Goal: Information Seeking & Learning: Find specific fact

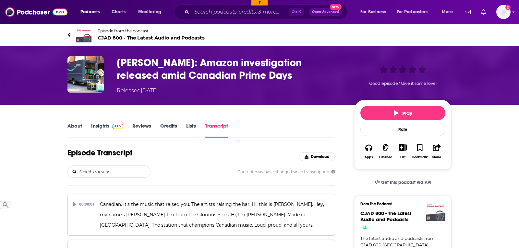
click at [114, 174] on input "search" at bounding box center [114, 172] width 72 height 12
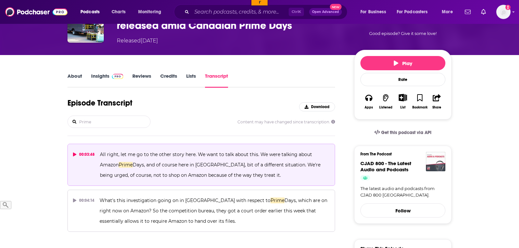
scroll to position [66, 0]
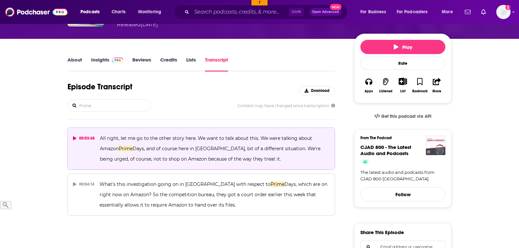
type input "Prime"
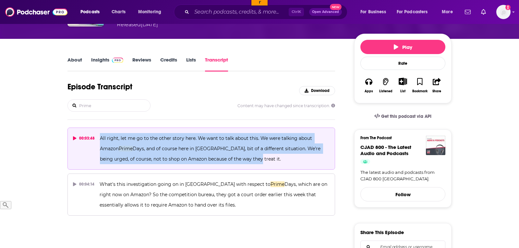
drag, startPoint x: 230, startPoint y: 158, endPoint x: 100, endPoint y: 140, distance: 130.5
click at [100, 140] on p "All right, let me go to the other story here. We want to talk about this. We we…" at bounding box center [215, 148] width 230 height 31
copy span "All right, let me go to the other story here. We want to talk about this. We we…"
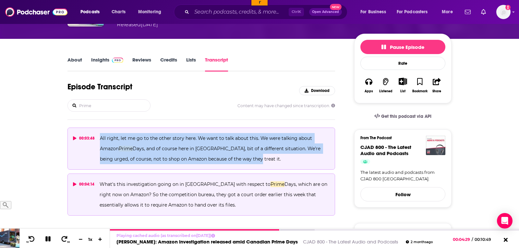
drag, startPoint x: 201, startPoint y: 205, endPoint x: 100, endPoint y: 185, distance: 102.9
click at [100, 185] on p "What's this investigation going on in Canada with respect to Prime Days, which …" at bounding box center [215, 194] width 230 height 31
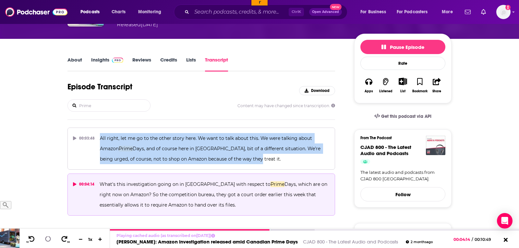
copy span "What's this investigation going on in Canada with respect to Prime Days, which …"
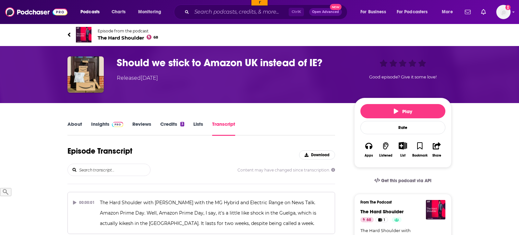
click at [115, 167] on input "search" at bounding box center [114, 170] width 72 height 12
click at [115, 166] on input "search" at bounding box center [114, 170] width 72 height 12
type input "Prime Day"
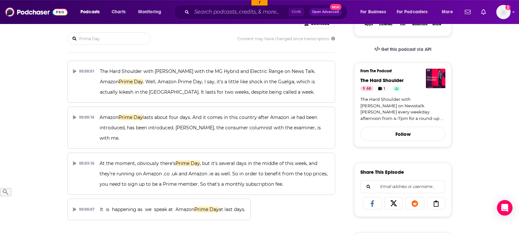
scroll to position [99, 0]
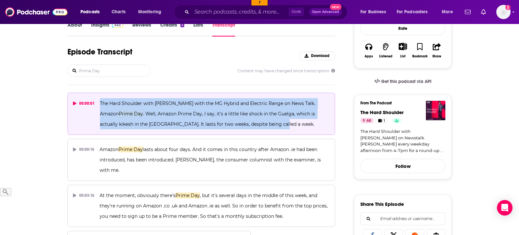
drag, startPoint x: 253, startPoint y: 125, endPoint x: 100, endPoint y: 102, distance: 155.0
click at [100, 102] on p "The Hard Shoulder with Kieran Coddy with the MG Hybrid and Electric Range on Ne…" at bounding box center [215, 113] width 230 height 31
copy span "The Hard Shoulder with Kieran Coddy with the MG Hybrid and Electric Range on Ne…"
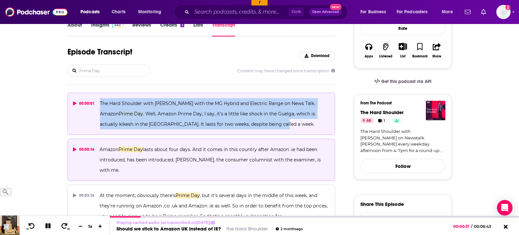
drag, startPoint x: 145, startPoint y: 171, endPoint x: 99, endPoint y: 151, distance: 49.8
click at [99, 151] on button "00:00:16 Amazon Prime Day lasts about four days. And it comes in this country a…" at bounding box center [200, 160] width 267 height 42
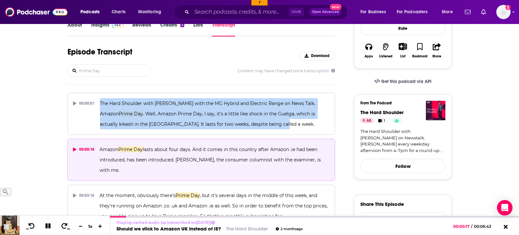
copy span "Amazon Prime Day lasts about four days. And it comes in this country after Amaz…"
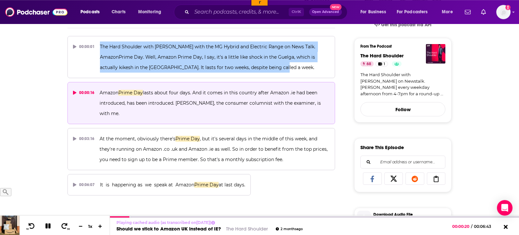
scroll to position [165, 0]
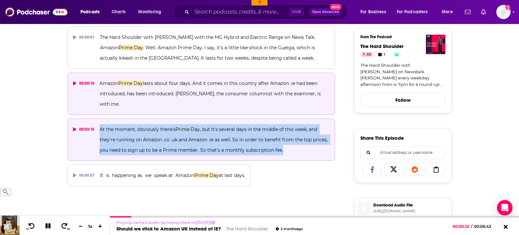
drag, startPoint x: 287, startPoint y: 151, endPoint x: 100, endPoint y: 128, distance: 187.8
click at [100, 128] on p "At the moment, obviously there's Prime Day , but it's several days in the middl…" at bounding box center [215, 139] width 230 height 31
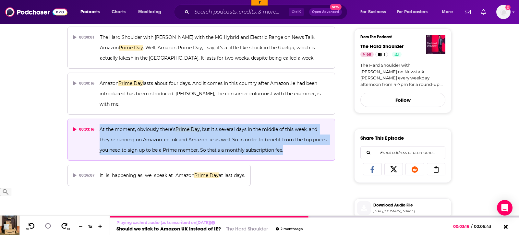
copy span "At the moment, obviously there's Prime Day , but it's several days in the middl…"
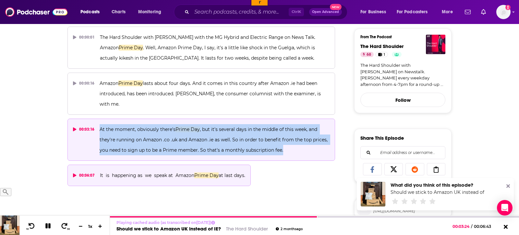
drag, startPoint x: 247, startPoint y: 176, endPoint x: 96, endPoint y: 178, distance: 150.8
click at [96, 178] on button "00:06:07 It is happening as we speak at Amazon Prime Day at last days." at bounding box center [158, 175] width 183 height 21
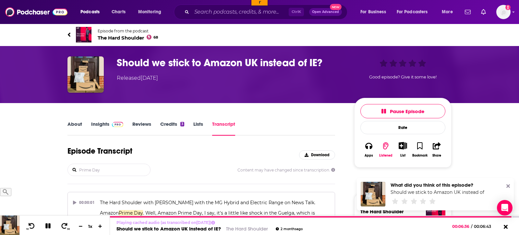
click at [90, 168] on input "Prime Day" at bounding box center [114, 170] width 72 height 12
paste input "https://www.podchaser.com/podcasts/now-you-know-podcasts-217581/episodes/tweet-…"
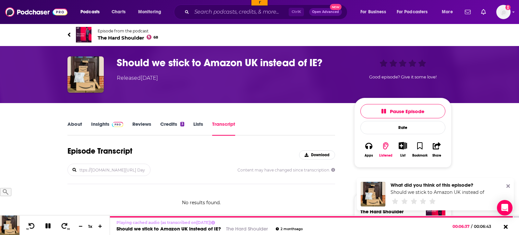
type input "Primehttps://www.podchaser.com/podcasts/now-you-know-podcasts-217581/episodes/t…"
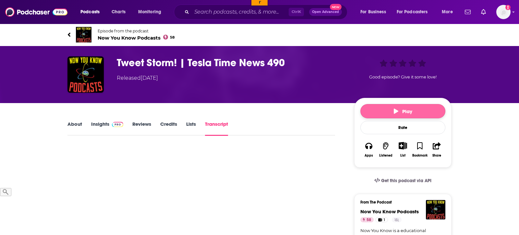
click at [400, 106] on button "Play" at bounding box center [402, 111] width 85 height 14
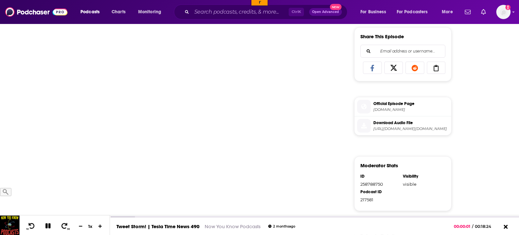
scroll to position [132, 0]
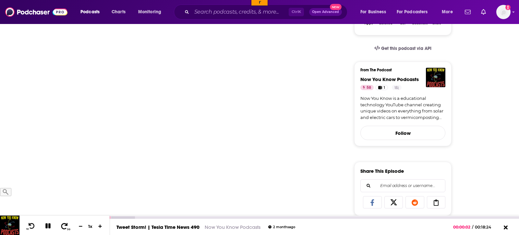
click at [61, 229] on span at bounding box center [64, 226] width 8 height 8
click at [62, 225] on icon at bounding box center [64, 226] width 8 height 6
click at [60, 225] on icon at bounding box center [64, 226] width 8 height 6
click at [62, 225] on icon at bounding box center [64, 226] width 8 height 6
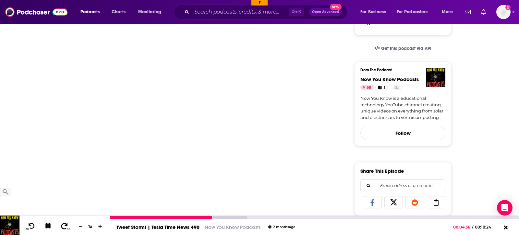
click at [62, 225] on icon at bounding box center [64, 226] width 8 height 6
click at [32, 229] on icon at bounding box center [32, 226] width 8 height 6
click at [32, 229] on icon at bounding box center [32, 226] width 6 height 6
click at [32, 228] on icon at bounding box center [32, 226] width 8 height 6
click at [46, 225] on icon at bounding box center [47, 225] width 5 height 5
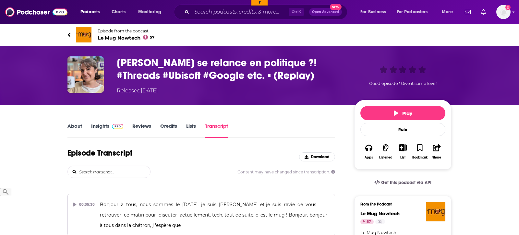
click at [112, 172] on input "search" at bounding box center [114, 172] width 72 height 12
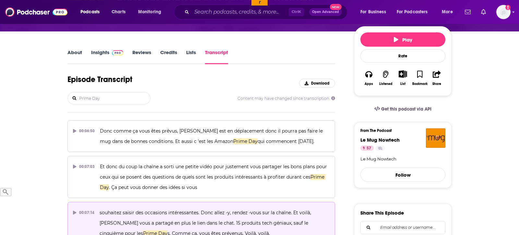
scroll to position [99, 0]
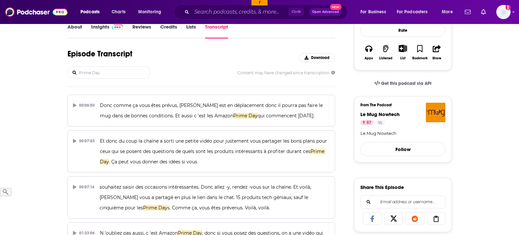
type input "Prime Day"
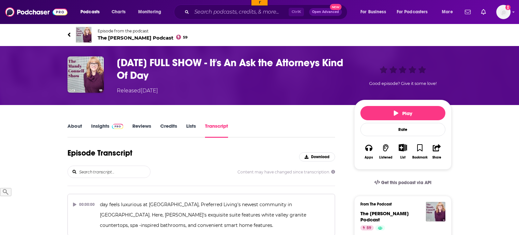
click at [95, 172] on input "search" at bounding box center [114, 172] width 72 height 12
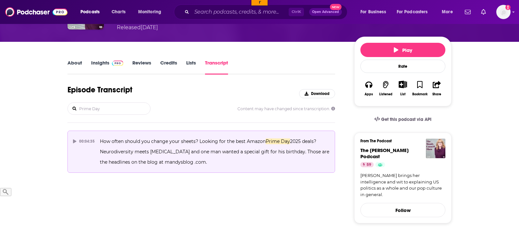
scroll to position [66, 0]
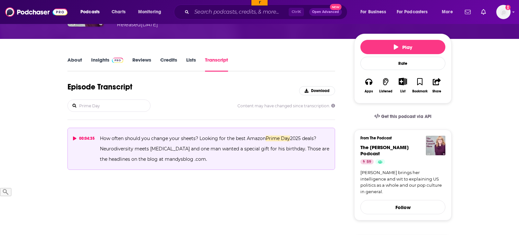
type input "Prime Day"
click at [75, 139] on icon at bounding box center [74, 138] width 3 height 4
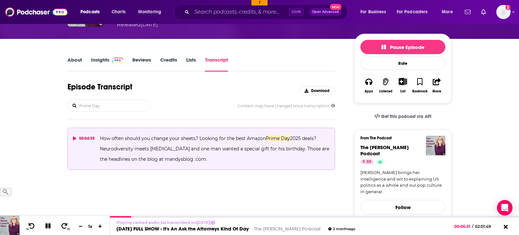
scroll to position [0, 0]
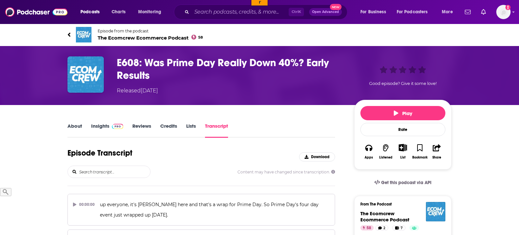
click at [105, 172] on input "search" at bounding box center [114, 172] width 72 height 12
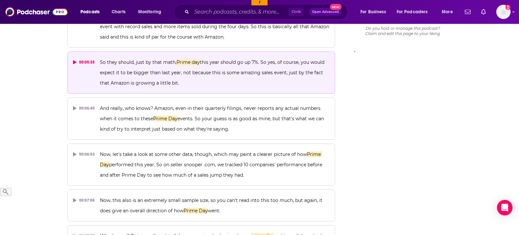
scroll to position [562, 0]
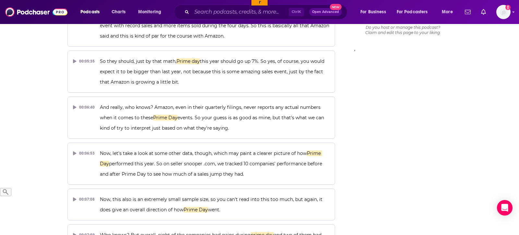
type input "Prime Day"
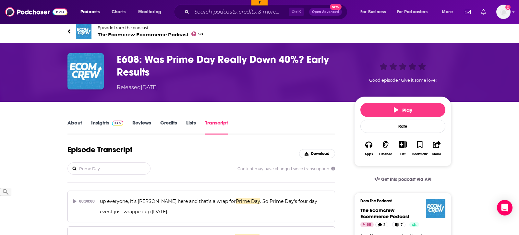
scroll to position [165, 0]
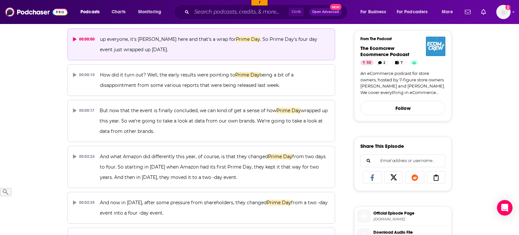
drag, startPoint x: 136, startPoint y: 38, endPoint x: 152, endPoint y: 48, distance: 19.1
click at [152, 48] on p "up everyone, it's [PERSON_NAME] here and that's a wrap for Prime Day . So Prime…" at bounding box center [215, 44] width 230 height 21
copy span "[PERSON_NAME] here and that's a wrap for Prime Day . So Prime Day's four day ev…"
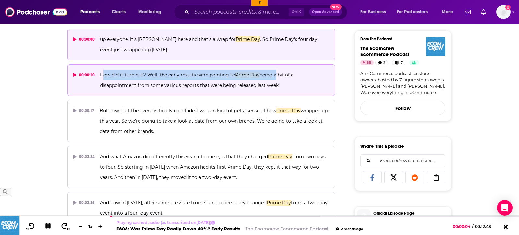
drag, startPoint x: 101, startPoint y: 74, endPoint x: 274, endPoint y: 74, distance: 172.5
click at [274, 74] on span "How did it turn out? Well, the early results were pointing to Prime Day being a…" at bounding box center [197, 80] width 195 height 16
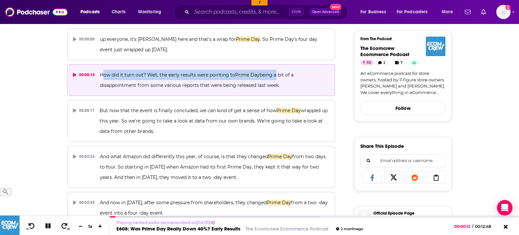
drag, startPoint x: 285, startPoint y: 81, endPoint x: 99, endPoint y: 77, distance: 186.4
click at [99, 77] on button "00:00:10 How did it turn out? Well, the early results were pointing to Prime Da…" at bounding box center [200, 80] width 267 height 32
copy span "How did it turn out? Well, the early results were pointing to Prime Day being a…"
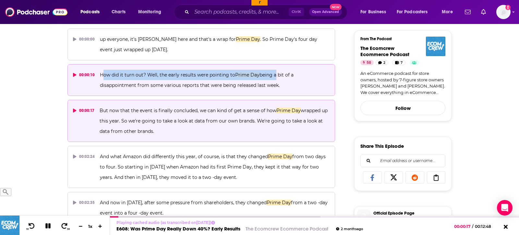
drag, startPoint x: 159, startPoint y: 130, endPoint x: 98, endPoint y: 111, distance: 64.1
click at [98, 111] on button "00:00:17 But now that the event is finally concluded, we can kind of get a sens…" at bounding box center [200, 121] width 267 height 42
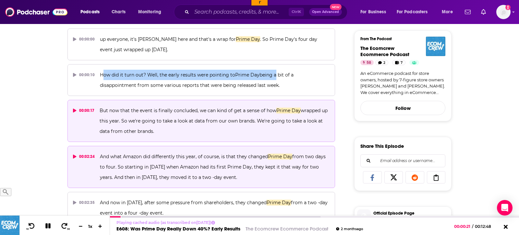
scroll to position [231, 0]
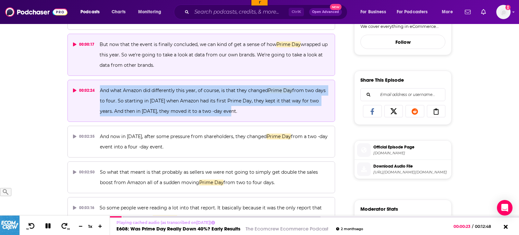
drag, startPoint x: 220, startPoint y: 113, endPoint x: 98, endPoint y: 89, distance: 124.3
click at [98, 89] on button "00:02:24 And what Amazon did differently this year, of course, is that they cha…" at bounding box center [200, 101] width 267 height 42
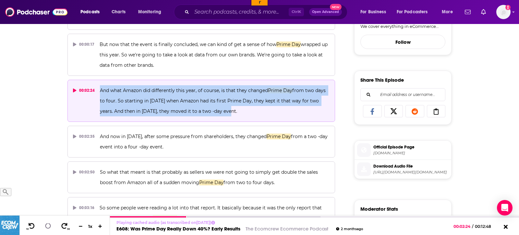
copy span "And what Amazon did differently this year, of course, is that they changed Prim…"
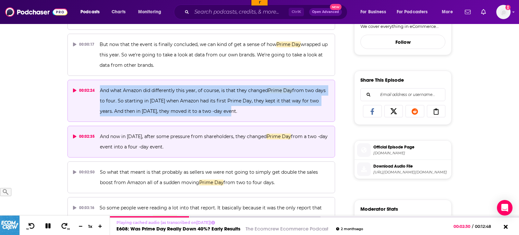
drag, startPoint x: 176, startPoint y: 148, endPoint x: 98, endPoint y: 136, distance: 78.7
click at [98, 136] on button "00:02:35 And now in 2025, after some pressure from shareholders, they changed P…" at bounding box center [200, 142] width 267 height 32
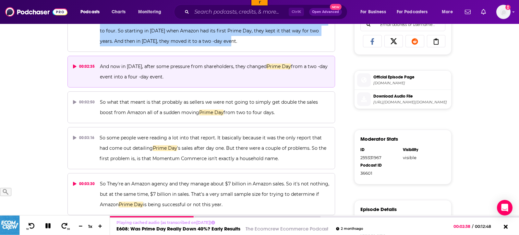
scroll to position [331, 0]
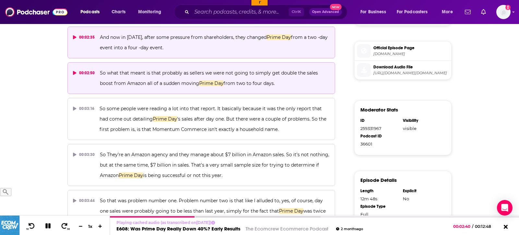
drag, startPoint x: 283, startPoint y: 84, endPoint x: 100, endPoint y: 73, distance: 183.5
click at [100, 73] on p "So what that meant is that probably as sellers we were not going to simply get …" at bounding box center [215, 78] width 230 height 21
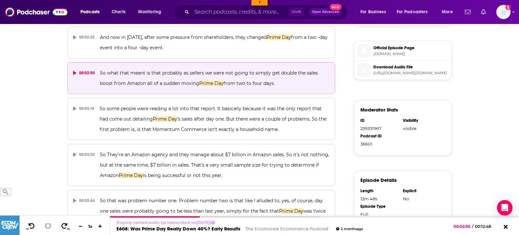
copy span "So what that meant is that probably as sellers we were not going to simply get …"
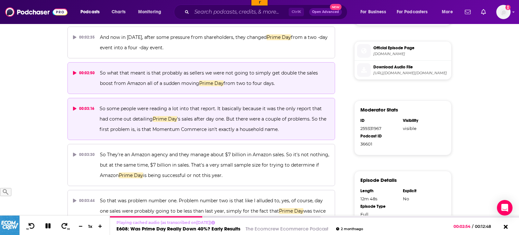
click at [281, 126] on p "So some people were reading a lot into that report. It basically because it was…" at bounding box center [215, 118] width 230 height 31
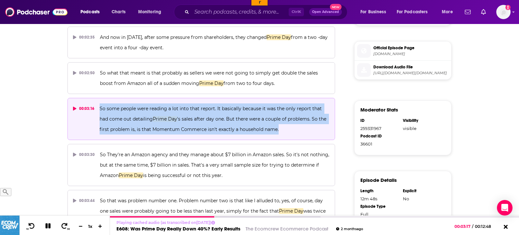
drag, startPoint x: 285, startPoint y: 129, endPoint x: 98, endPoint y: 110, distance: 188.3
click at [98, 110] on button "00:03:16 So some people were reading a lot into that report. It basically becau…" at bounding box center [200, 119] width 267 height 42
copy span "So some people were reading a lot into that report. It basically because it was…"
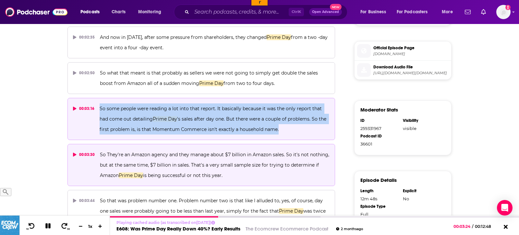
drag, startPoint x: 224, startPoint y: 175, endPoint x: 99, endPoint y: 154, distance: 126.6
click at [99, 154] on button "00:03:30 So They're an Amazon agency and they manage about $7 billion in Amazon…" at bounding box center [200, 165] width 267 height 42
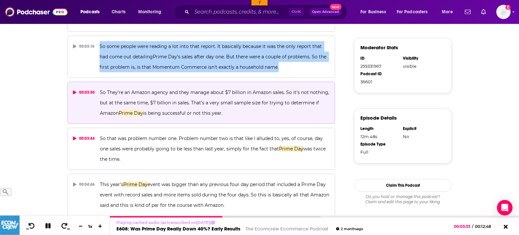
scroll to position [430, 0]
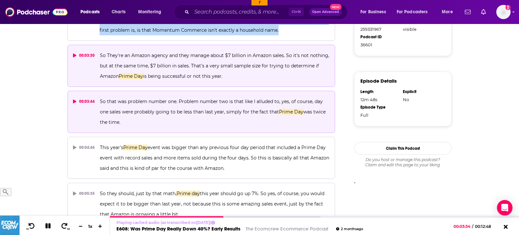
drag, startPoint x: 155, startPoint y: 129, endPoint x: 100, endPoint y: 103, distance: 61.2
click at [100, 103] on button "00:03:44 So that was problem number one. Problem number two is that like I allu…" at bounding box center [200, 112] width 267 height 42
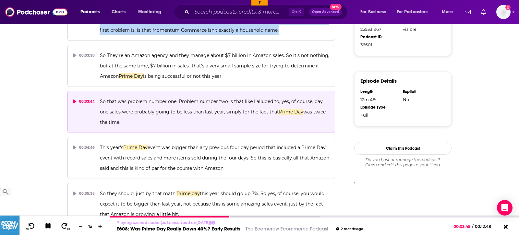
copy span "So that was problem number one. Problem number two is that like I alluded to, y…"
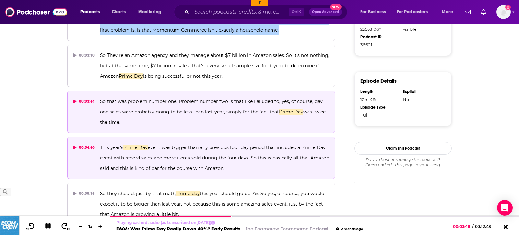
scroll to position [463, 0]
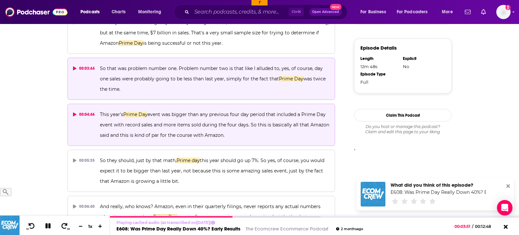
drag, startPoint x: 227, startPoint y: 136, endPoint x: 100, endPoint y: 115, distance: 128.8
click at [100, 115] on p "This year's Prime Day event was bigger than any previous four day period that i…" at bounding box center [215, 124] width 230 height 31
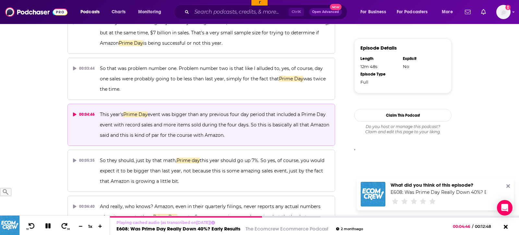
copy span "This year's Prime Day event was bigger than any previous four day period that i…"
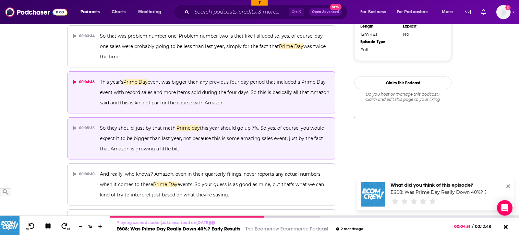
scroll to position [496, 0]
drag, startPoint x: 178, startPoint y: 147, endPoint x: 96, endPoint y: 125, distance: 85.2
click at [96, 125] on button "00:05:35 So they should, just by that math, Prime day this year should go up 7%…" at bounding box center [200, 138] width 267 height 42
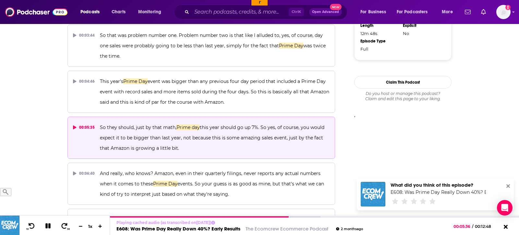
copy button "So they should, just by that math, Prime day this year should go up 7%. So yes,…"
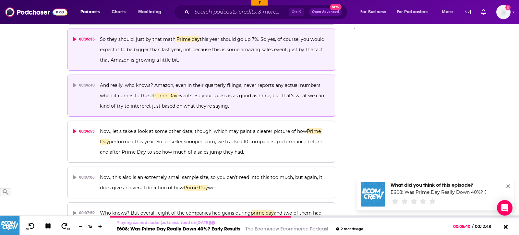
scroll to position [595, 0]
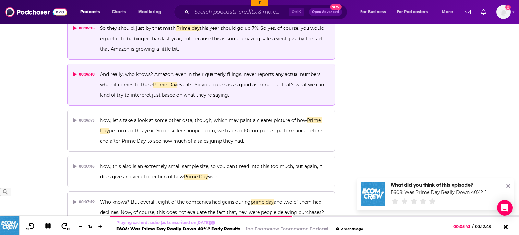
drag, startPoint x: 231, startPoint y: 99, endPoint x: 99, endPoint y: 76, distance: 134.6
click at [99, 76] on button "00:06:40 And really, who knows? Amazon, even in their quarterly filings, never …" at bounding box center [200, 85] width 267 height 42
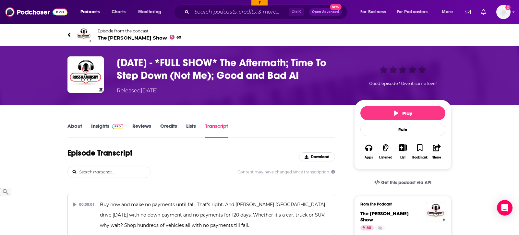
click at [111, 171] on input "search" at bounding box center [114, 172] width 72 height 12
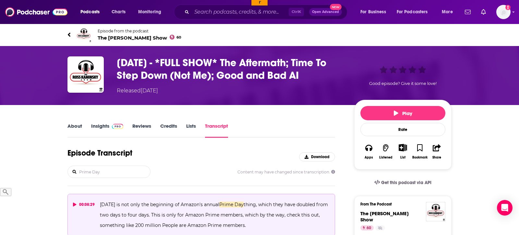
type input "Prime Day"
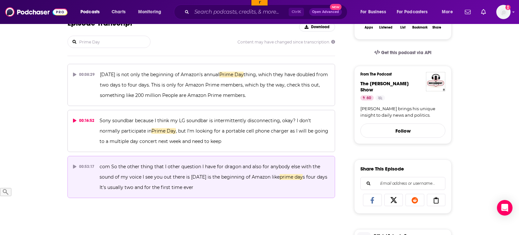
scroll to position [132, 0]
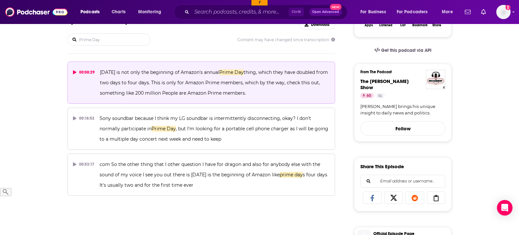
drag, startPoint x: 252, startPoint y: 91, endPoint x: 99, endPoint y: 71, distance: 154.6
click at [99, 71] on button "00:08:29 [DATE] is not only the beginning of Amazon's annual Prime Day thing, w…" at bounding box center [200, 83] width 267 height 42
copy span "[DATE] is not only the beginning of Amazon's annual Prime Day thing, which they…"
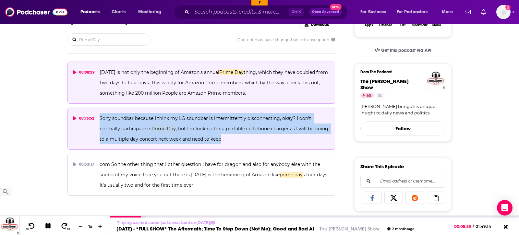
drag, startPoint x: 227, startPoint y: 137, endPoint x: 97, endPoint y: 118, distance: 131.3
click at [97, 118] on button "00:16:52 Sony soundbar because I think my LG soundbar is intermittently disconn…" at bounding box center [200, 129] width 267 height 42
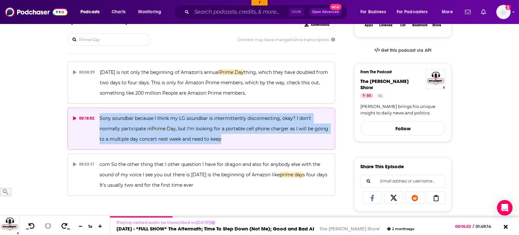
copy span "Sony soundbar because I think my LG soundbar is intermittently disconnecting, o…"
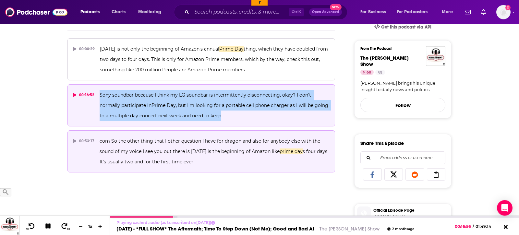
scroll to position [165, 0]
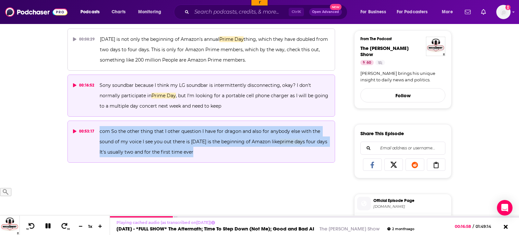
drag, startPoint x: 200, startPoint y: 157, endPoint x: 99, endPoint y: 130, distance: 103.9
click at [100, 130] on p "com So the other thing that I other question I have for dragon and also for any…" at bounding box center [215, 141] width 230 height 31
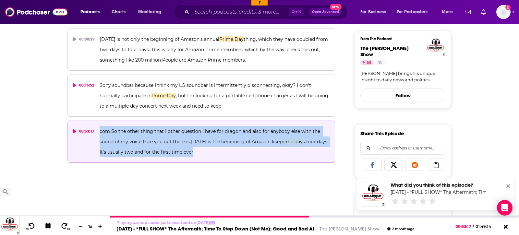
copy span "com So the other thing that I other question I have for dragon and also for any…"
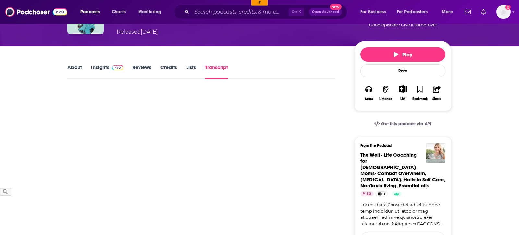
scroll to position [33, 0]
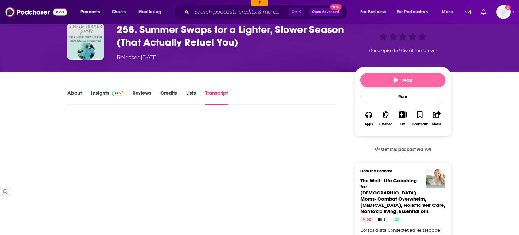
click at [390, 87] on button "Play" at bounding box center [402, 80] width 85 height 14
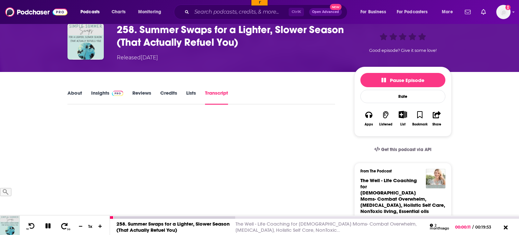
click at [67, 228] on span "30" at bounding box center [68, 229] width 3 height 3
click at [60, 226] on icon at bounding box center [64, 226] width 8 height 6
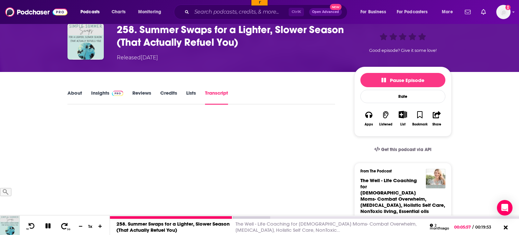
click at [60, 228] on icon at bounding box center [64, 226] width 8 height 6
click at [60, 227] on icon at bounding box center [64, 226] width 8 height 6
click at [62, 225] on icon at bounding box center [64, 226] width 6 height 6
click at [31, 227] on icon at bounding box center [32, 226] width 8 height 6
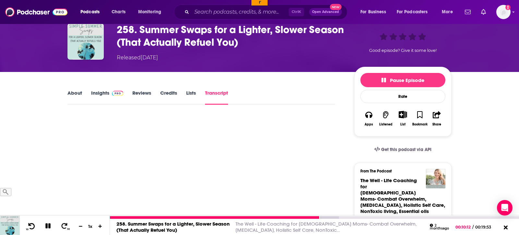
click at [32, 228] on icon at bounding box center [32, 226] width 8 height 6
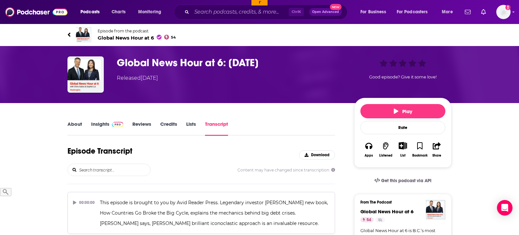
click at [97, 167] on input "search" at bounding box center [114, 170] width 72 height 12
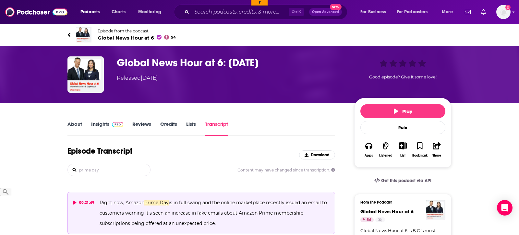
scroll to position [66, 0]
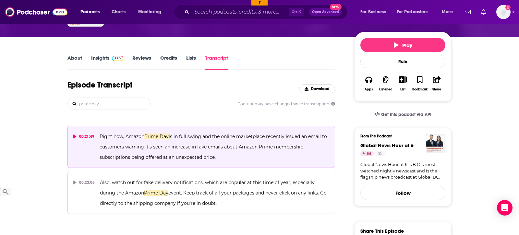
type input "prime day"
drag, startPoint x: 225, startPoint y: 160, endPoint x: 96, endPoint y: 139, distance: 130.7
click at [96, 139] on button "00:21:49 Right now, Amazon Prime Day is in full swing and the online marketplac…" at bounding box center [200, 147] width 267 height 42
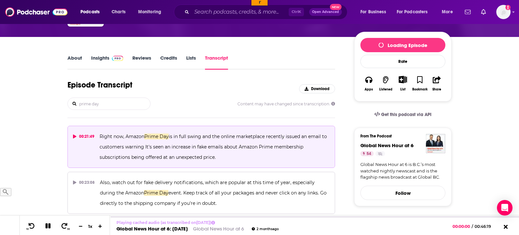
copy button "Right now, Amazon Prime Day is in full swing and the online marketplace recentl…"
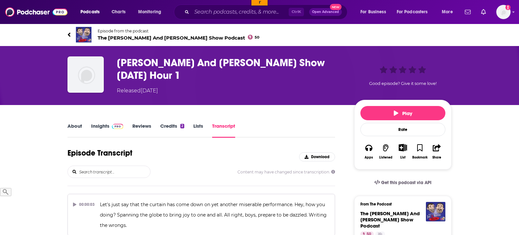
click at [92, 170] on input "search" at bounding box center [114, 172] width 72 height 12
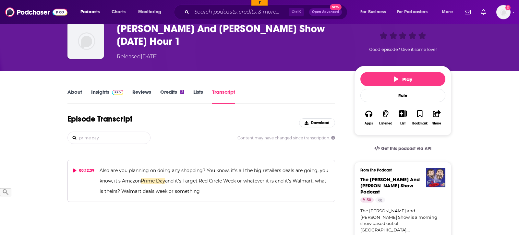
scroll to position [99, 0]
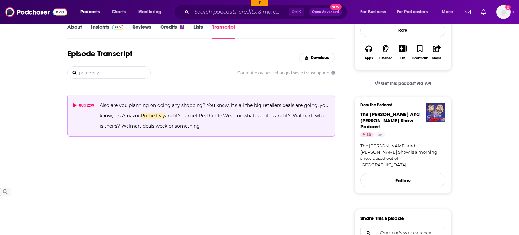
type input "prime day"
drag, startPoint x: 205, startPoint y: 124, endPoint x: 95, endPoint y: 101, distance: 111.6
click at [95, 101] on button "00:12:39 Also are you planning on doing any shopping? You know, it's all the bi…" at bounding box center [200, 116] width 267 height 42
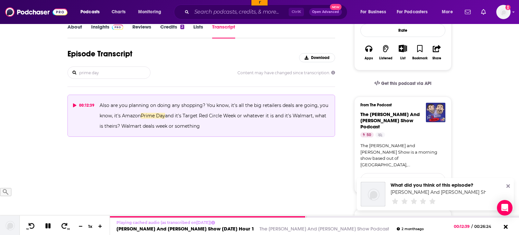
copy button "Also are you planning on doing any shopping? You know, it's all the big retaile…"
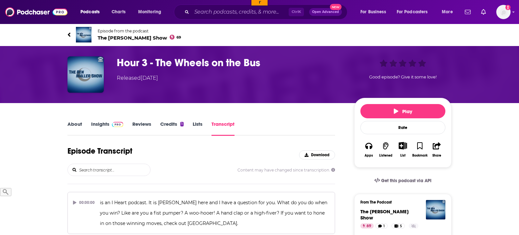
click at [111, 167] on input "search" at bounding box center [114, 170] width 72 height 12
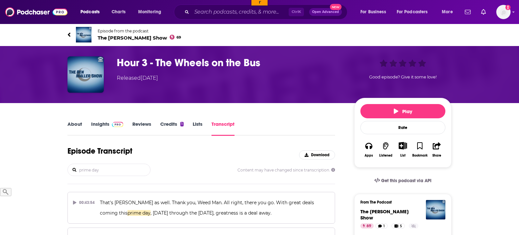
scroll to position [99, 0]
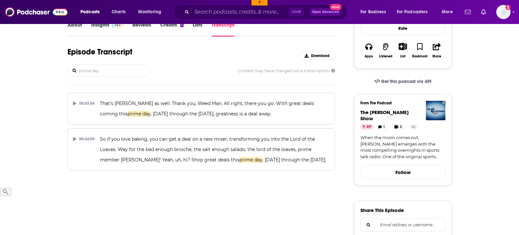
type input "prime day"
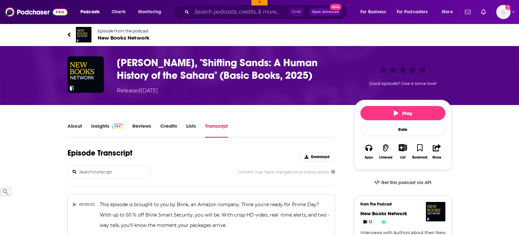
click at [101, 178] on div "Episode Transcript Download Content may have changed since transcription." at bounding box center [200, 167] width 267 height 38
click at [103, 173] on input "search" at bounding box center [114, 172] width 72 height 12
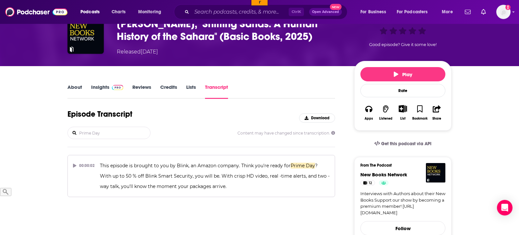
scroll to position [99, 0]
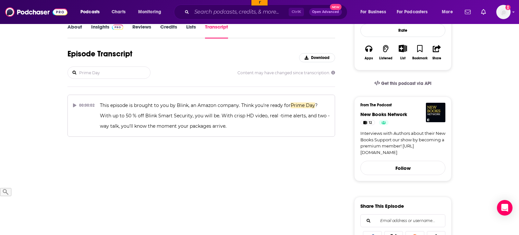
type input "Prime Day"
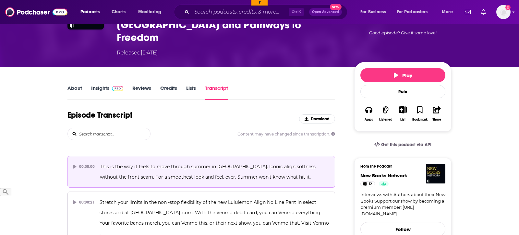
scroll to position [66, 0]
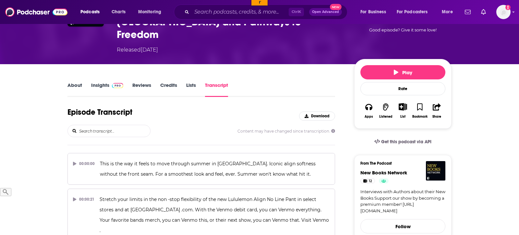
click at [98, 125] on input "search" at bounding box center [114, 131] width 72 height 12
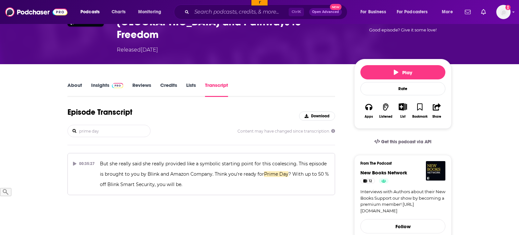
type input "prime day"
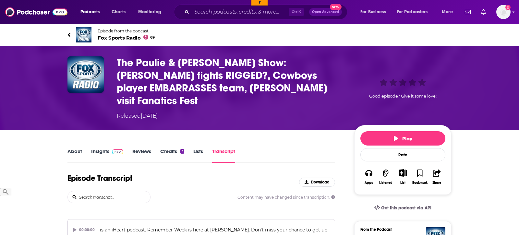
click at [109, 191] on input "search" at bounding box center [114, 197] width 72 height 12
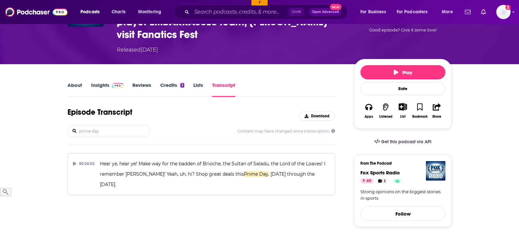
type input "prime day"
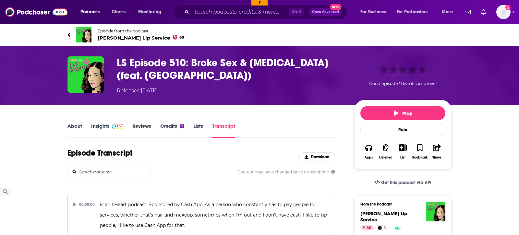
click at [93, 170] on input "search" at bounding box center [114, 172] width 72 height 12
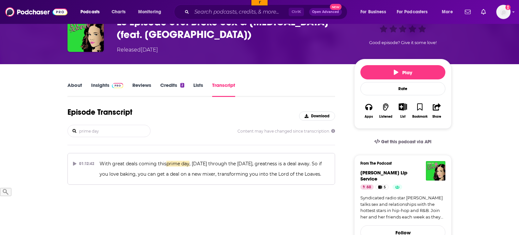
scroll to position [66, 0]
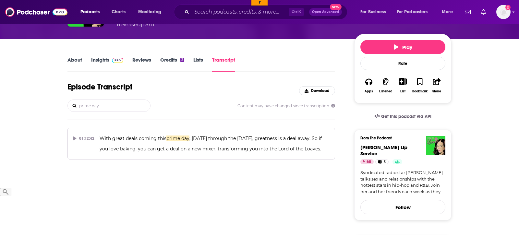
type input "prime day"
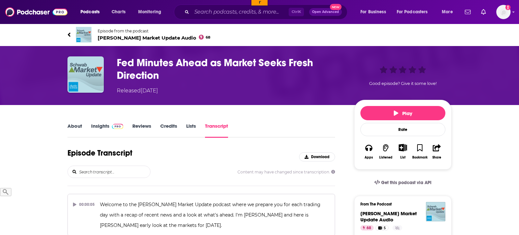
click at [112, 171] on input "search" at bounding box center [114, 172] width 72 height 12
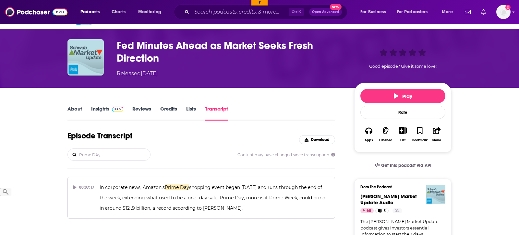
scroll to position [33, 0]
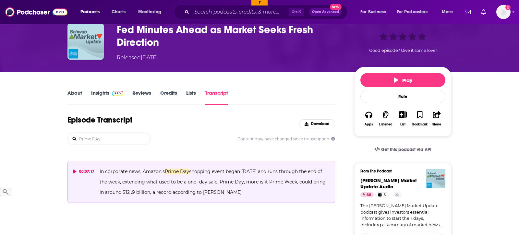
type input "Prime DAy"
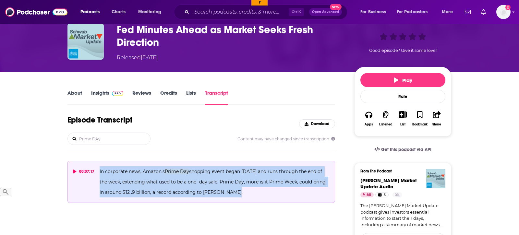
drag, startPoint x: 240, startPoint y: 194, endPoint x: 98, endPoint y: 171, distance: 143.5
click at [98, 171] on button "00:07:17 In corporate news, Amazon's Prime Day shopping event began [DATE] and …" at bounding box center [200, 182] width 267 height 42
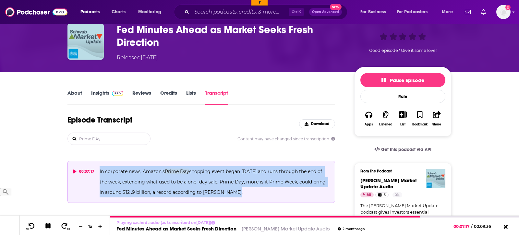
copy span "In corporate news, Amazon's Prime Day shopping event began [DATE] and runs thro…"
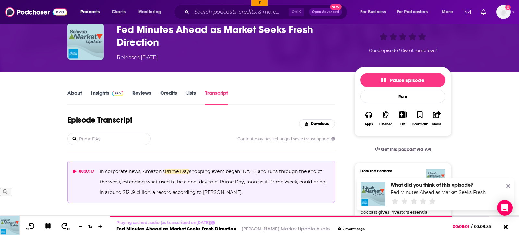
click at [192, 1] on div "Podcasts Charts Monitoring Ctrl K Open Advanced New For Business For Podcasters…" at bounding box center [259, 12] width 519 height 24
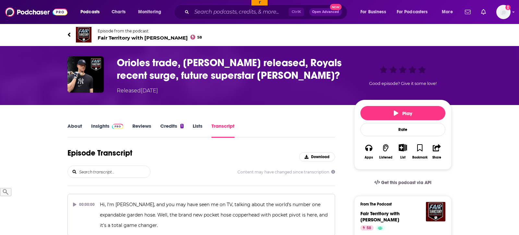
click at [106, 172] on input "search" at bounding box center [114, 172] width 72 height 12
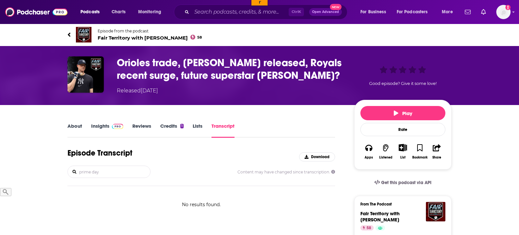
click at [106, 172] on input "prime day" at bounding box center [114, 172] width 72 height 12
click at [88, 176] on input "prime day" at bounding box center [114, 172] width 72 height 12
click at [88, 173] on input "prime day" at bounding box center [114, 172] width 72 height 12
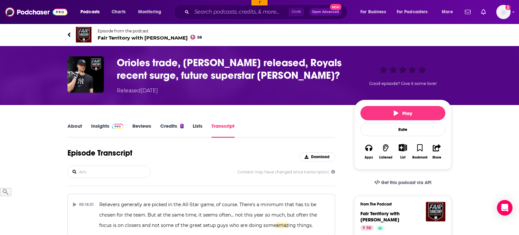
type input "A"
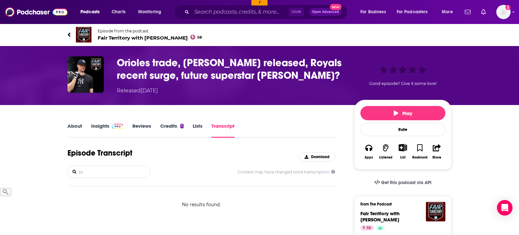
type input "p"
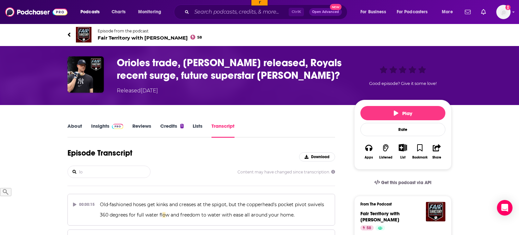
type input "l"
type input "b"
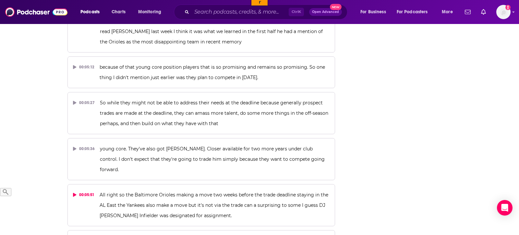
scroll to position [1422, 0]
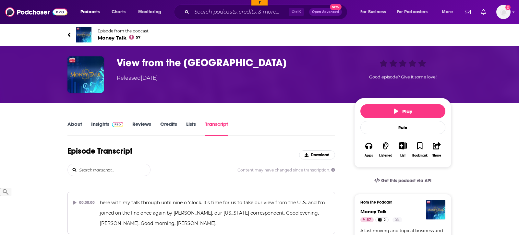
click at [99, 172] on input "search" at bounding box center [114, 170] width 72 height 12
type input "Prime Day"
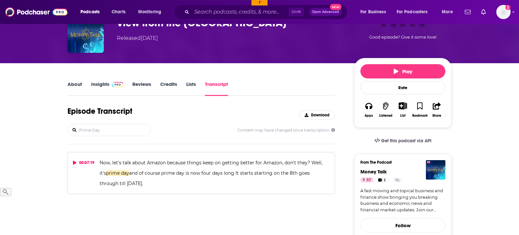
scroll to position [66, 0]
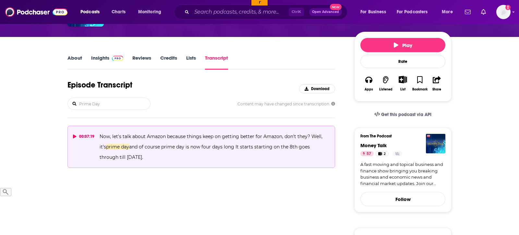
drag, startPoint x: 146, startPoint y: 158, endPoint x: 93, endPoint y: 136, distance: 57.6
click at [93, 136] on button "00:07:19 Now, let's talk about Amazon because things keep on getting better for…" at bounding box center [200, 147] width 267 height 42
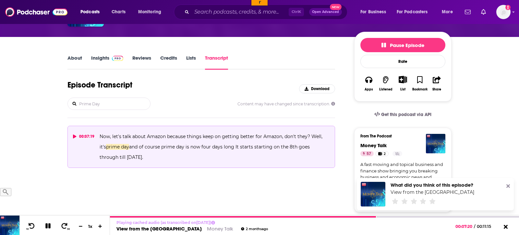
copy button "Now, let's talk about Amazon because things keep on getting better for Amazon, …"
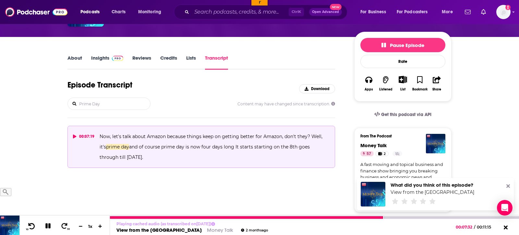
click at [33, 227] on icon at bounding box center [32, 226] width 8 height 6
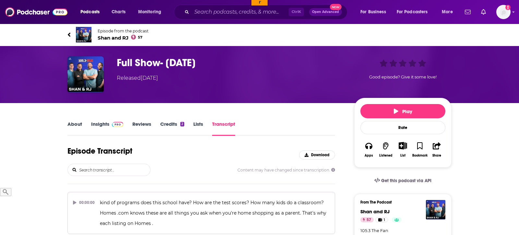
click at [100, 172] on input "search" at bounding box center [114, 170] width 72 height 12
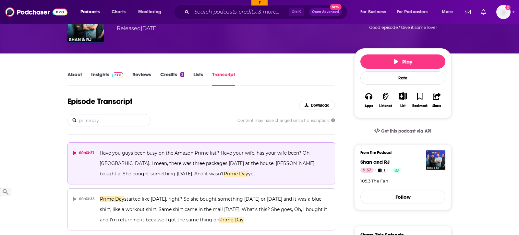
scroll to position [66, 0]
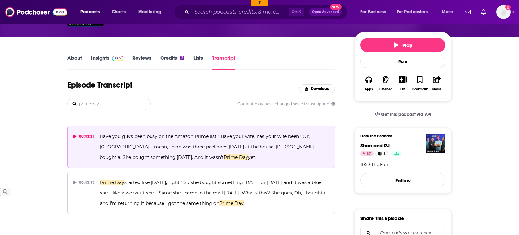
type input "prime day"
drag, startPoint x: 188, startPoint y: 164, endPoint x: 93, endPoint y: 138, distance: 98.1
click at [93, 138] on button "00:43:21 Have you guys been busy on the Amazon Prime list? Have your wife, has …" at bounding box center [200, 147] width 267 height 42
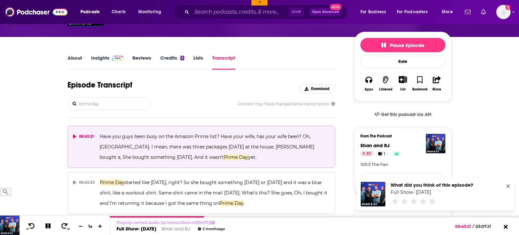
copy button "Have you guys been busy on the Amazon Prime list? Have your wife, has your wife…"
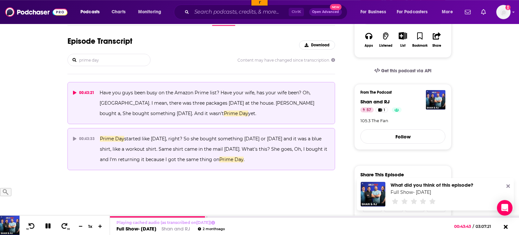
scroll to position [132, 0]
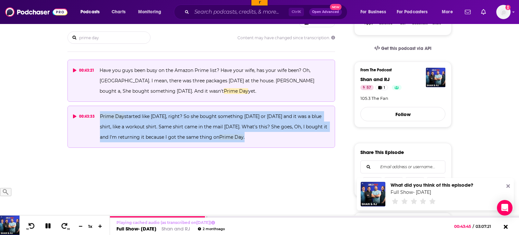
drag, startPoint x: 274, startPoint y: 136, endPoint x: 99, endPoint y: 115, distance: 177.0
click at [99, 115] on button "00:43:33 Prime Day started like Tuesday, right? So she bought something on Mond…" at bounding box center [200, 127] width 267 height 42
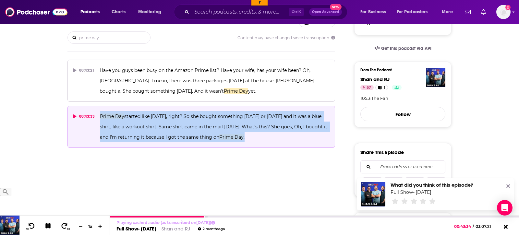
copy span "Prime Day started like Tuesday, right? So she bought something on Monday or Sun…"
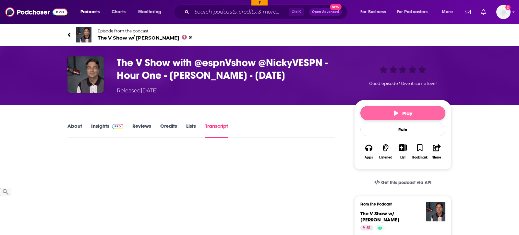
click at [395, 113] on icon "button" at bounding box center [396, 113] width 5 height 5
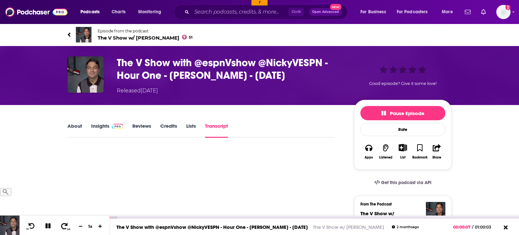
click at [60, 226] on icon at bounding box center [64, 226] width 8 height 6
click at [64, 226] on icon at bounding box center [64, 226] width 6 height 6
click at [37, 223] on div "10 30 1 x" at bounding box center [64, 225] width 90 height 19
click at [32, 226] on icon at bounding box center [32, 226] width 8 height 6
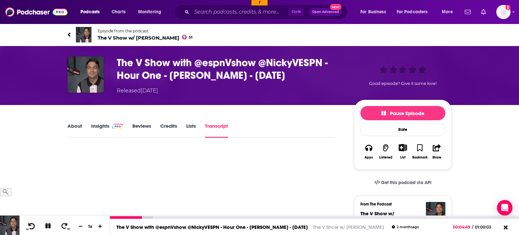
click at [32, 226] on icon at bounding box center [32, 226] width 8 height 6
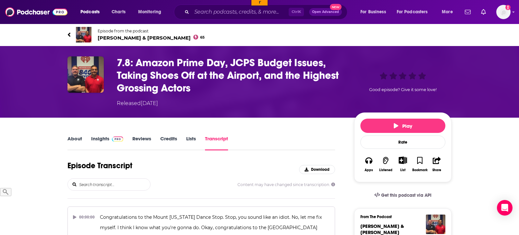
click at [111, 186] on input "search" at bounding box center [114, 185] width 72 height 12
type input "prime day"
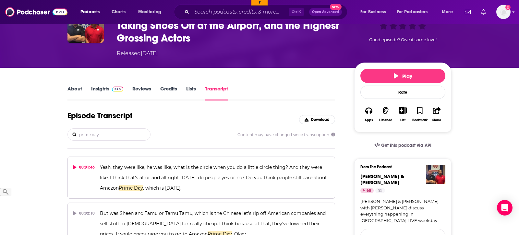
scroll to position [66, 0]
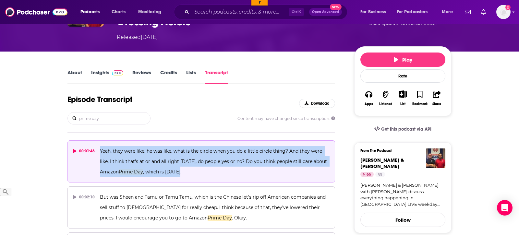
drag, startPoint x: 200, startPoint y: 171, endPoint x: 98, endPoint y: 152, distance: 103.3
click at [98, 152] on button "00:01:46 Yeah, they were like, he was like, what is the circle when you do a li…" at bounding box center [200, 161] width 267 height 42
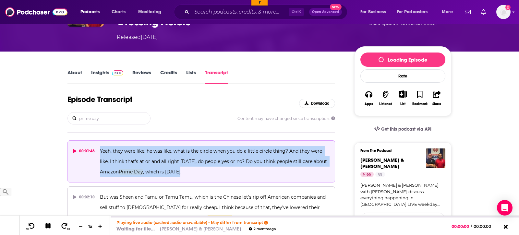
copy span "Yeah, they were like, he was like, what is the circle when you do a little circ…"
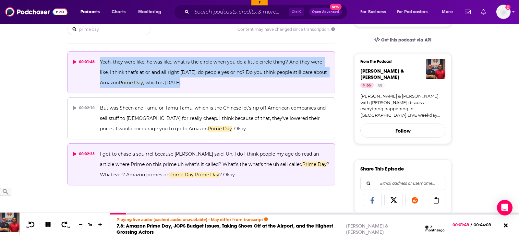
scroll to position [165, 0]
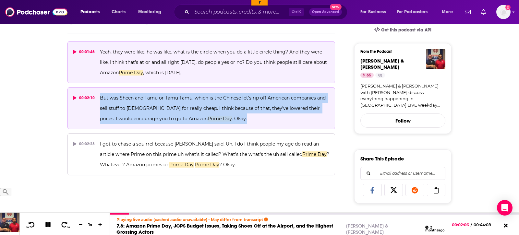
drag, startPoint x: 216, startPoint y: 117, endPoint x: 95, endPoint y: 97, distance: 122.6
click at [95, 97] on button "00:02:10 But was Sheen and Tamu or Tamu Tamu, which is the Chinese let's rip of…" at bounding box center [200, 108] width 267 height 42
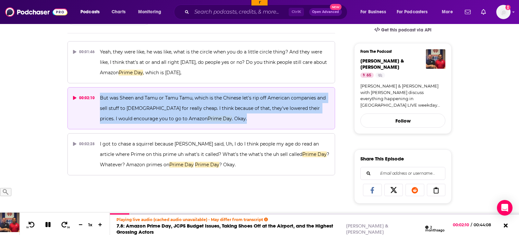
copy button "But was Sheen and Tamu or Tamu Tamu, which is the Chinese let's rip off America…"
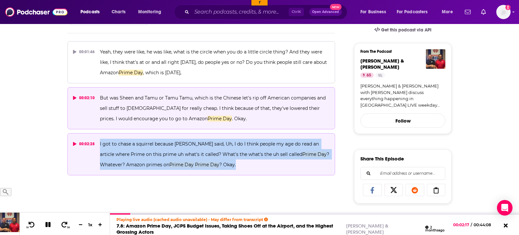
drag, startPoint x: 242, startPoint y: 166, endPoint x: 99, endPoint y: 144, distance: 144.3
click at [99, 144] on button "00:02:28 I got to chase a squirrel because [PERSON_NAME] said, Uh, I do I think…" at bounding box center [200, 154] width 267 height 42
